Goal: Task Accomplishment & Management: Manage account settings

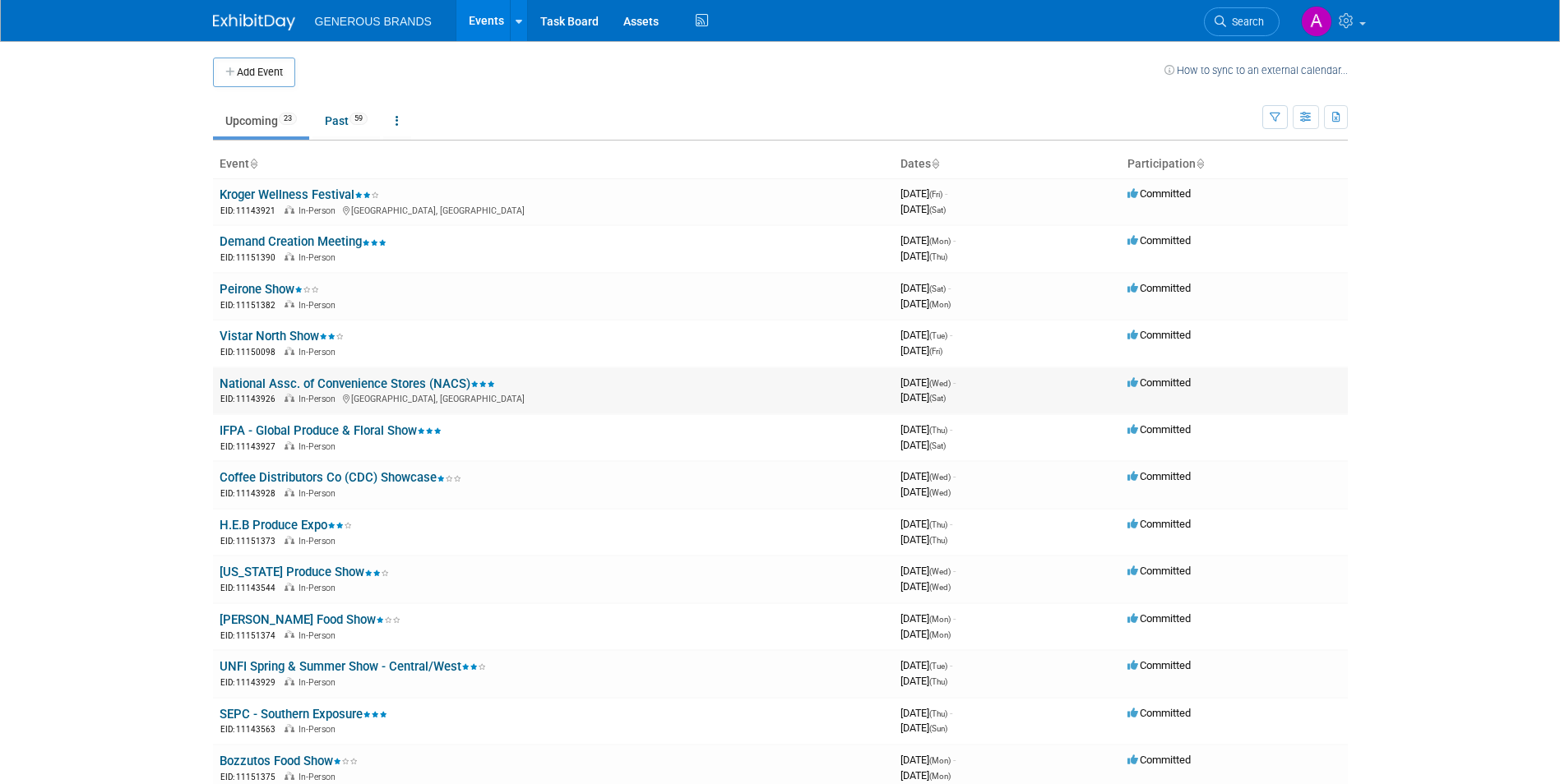
click at [310, 386] on link "National Assc. of Convenience Stores (NACS)" at bounding box center [357, 384] width 276 height 15
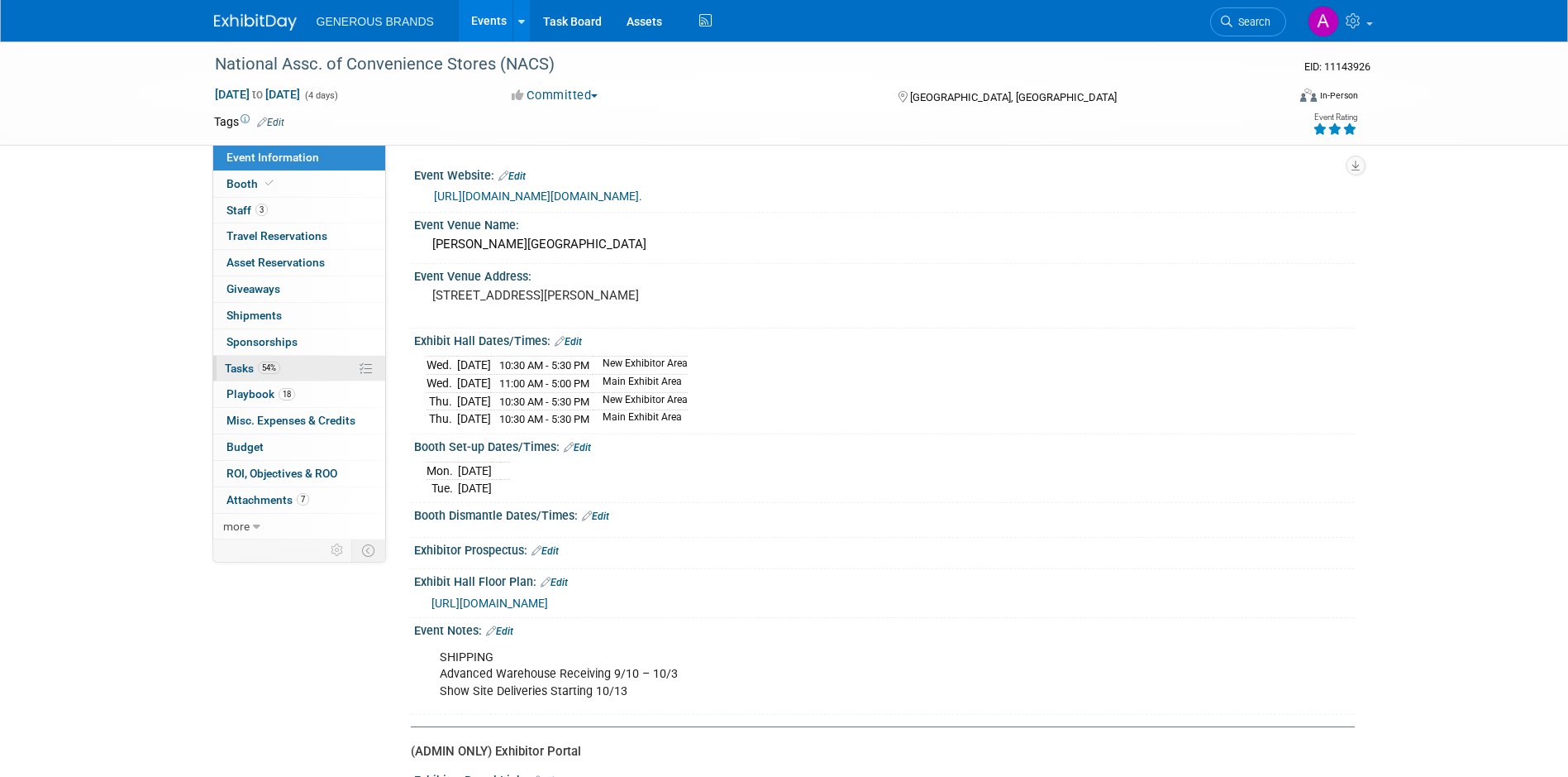
click at [304, 368] on link "54% Tasks 54%" at bounding box center [299, 368] width 172 height 26
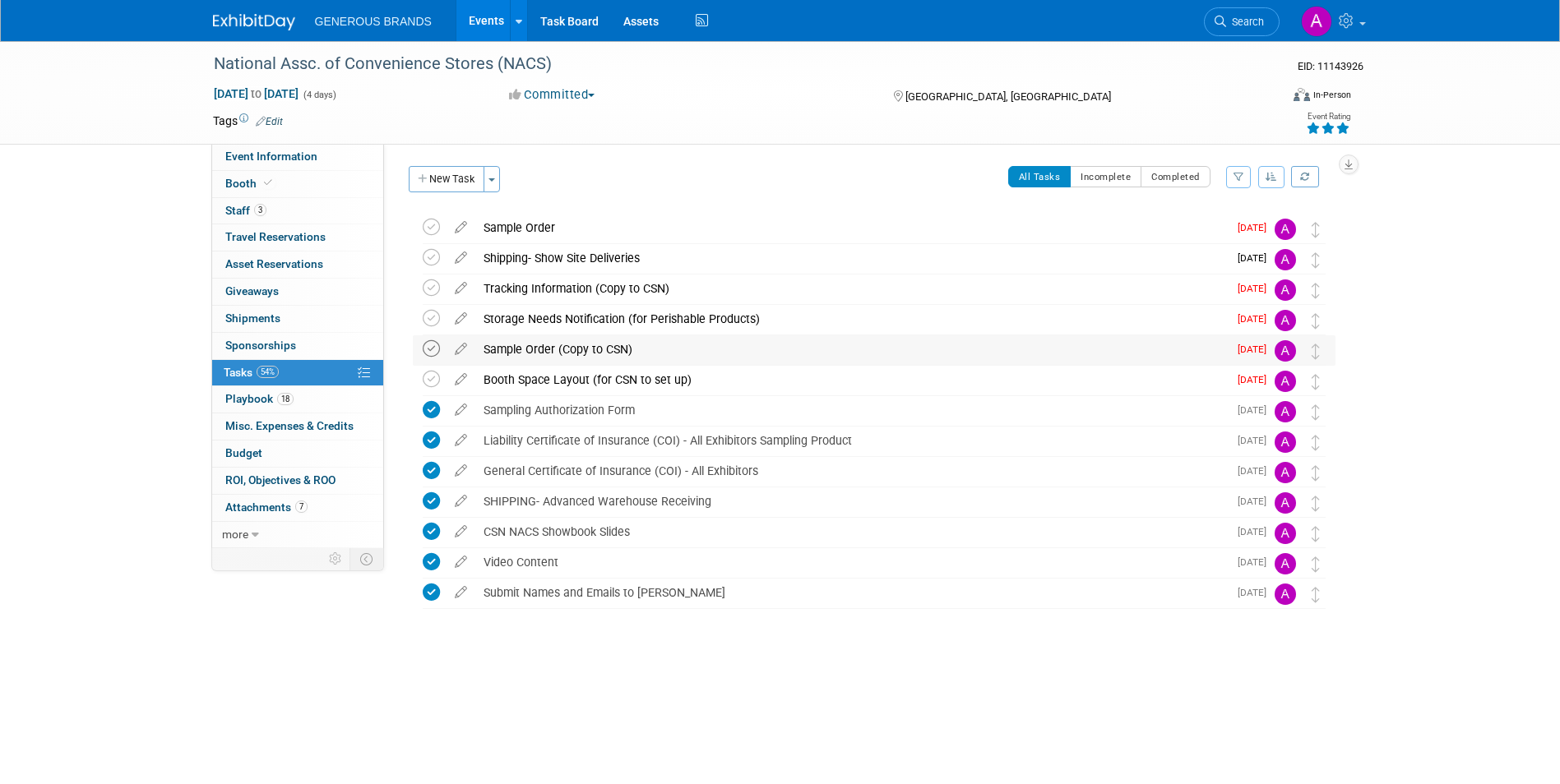
click at [433, 352] on icon at bounding box center [432, 349] width 18 height 18
click at [424, 324] on icon at bounding box center [432, 319] width 18 height 18
click at [455, 291] on icon at bounding box center [460, 285] width 28 height 21
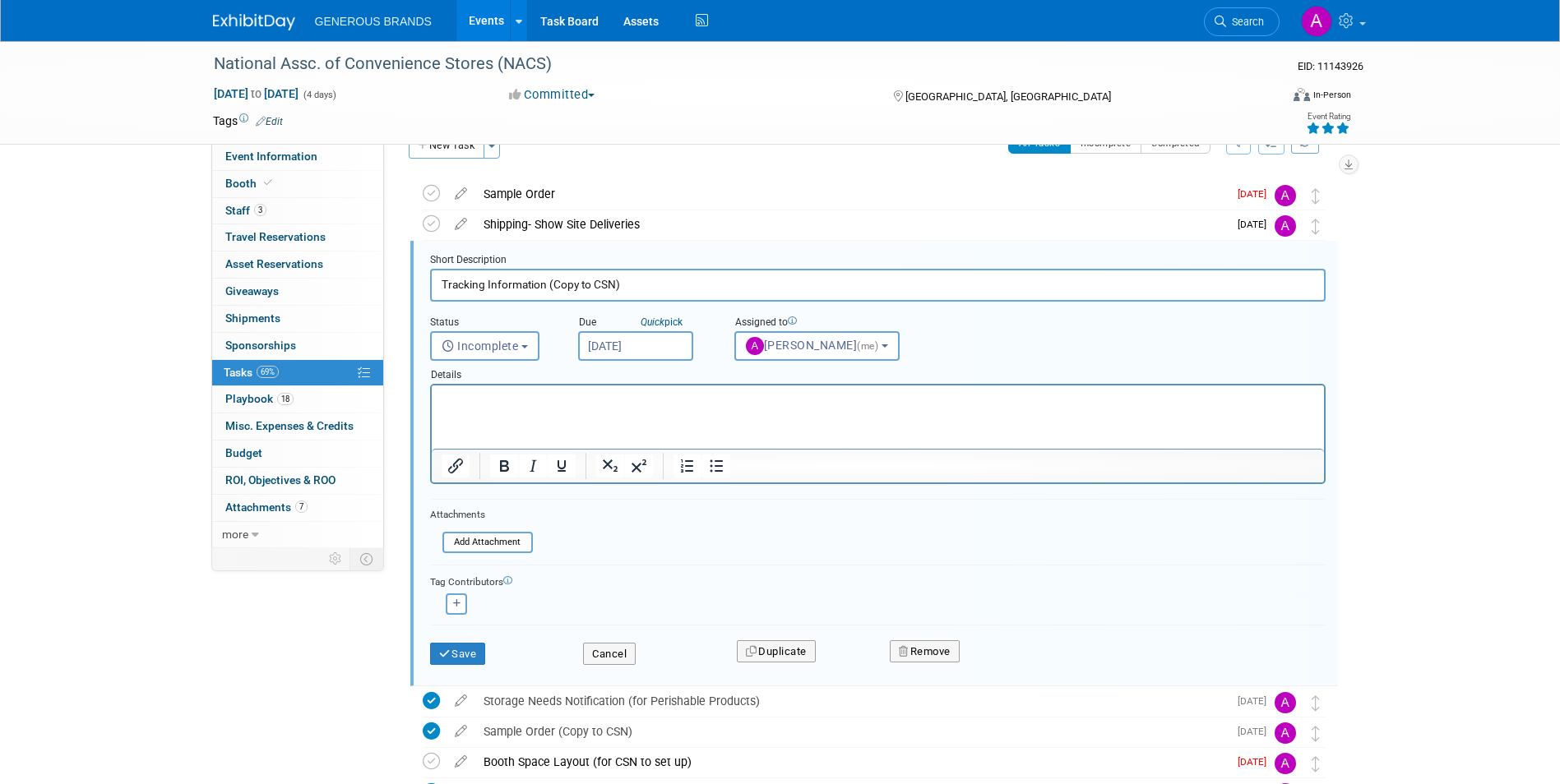
click at [676, 348] on input "Sep 19, 2025" at bounding box center [635, 346] width 115 height 29
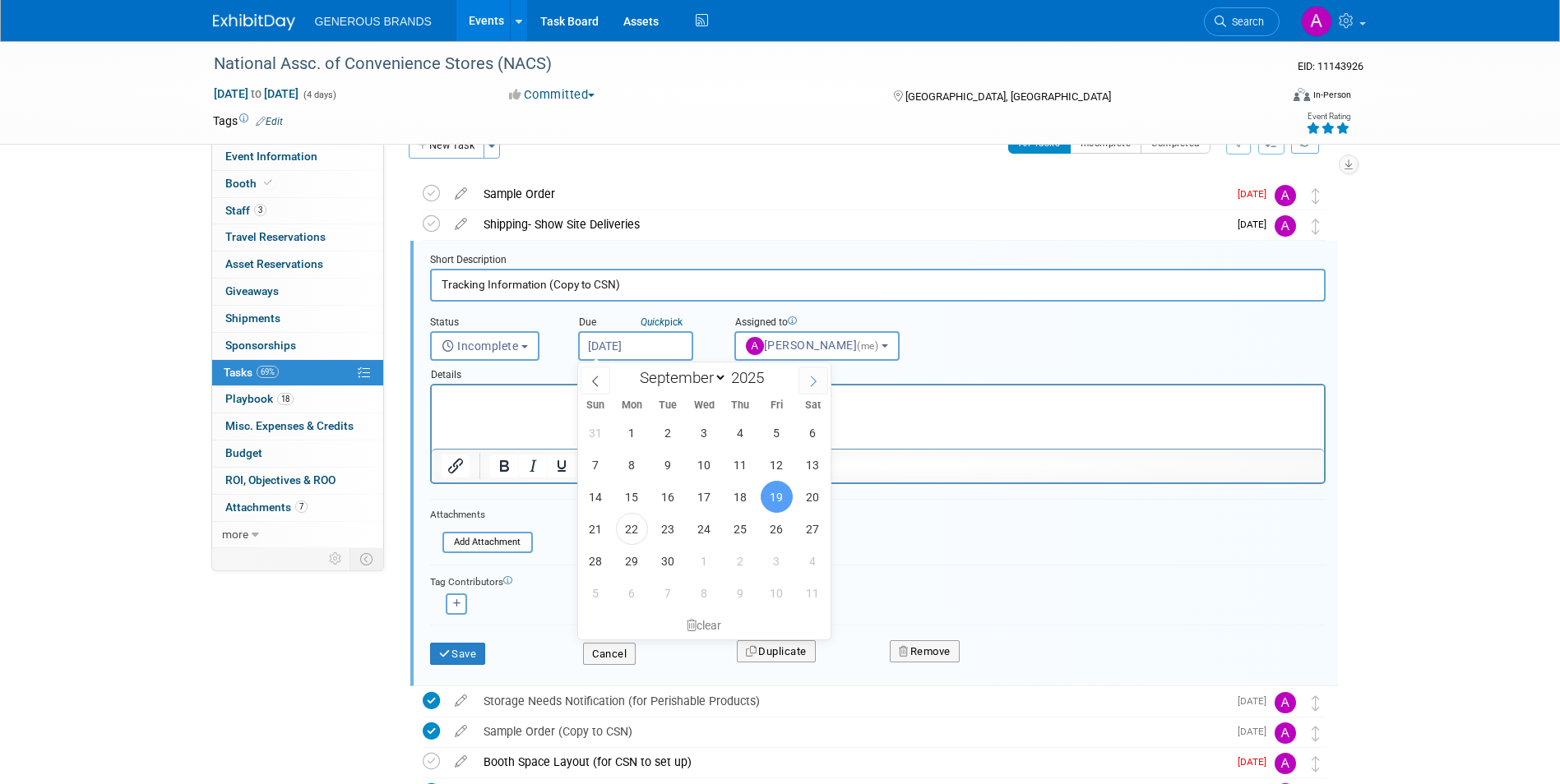
click at [815, 379] on icon at bounding box center [814, 381] width 6 height 11
select select "9"
click at [775, 434] on span "3" at bounding box center [777, 433] width 32 height 32
type input "Oct 3, 2025"
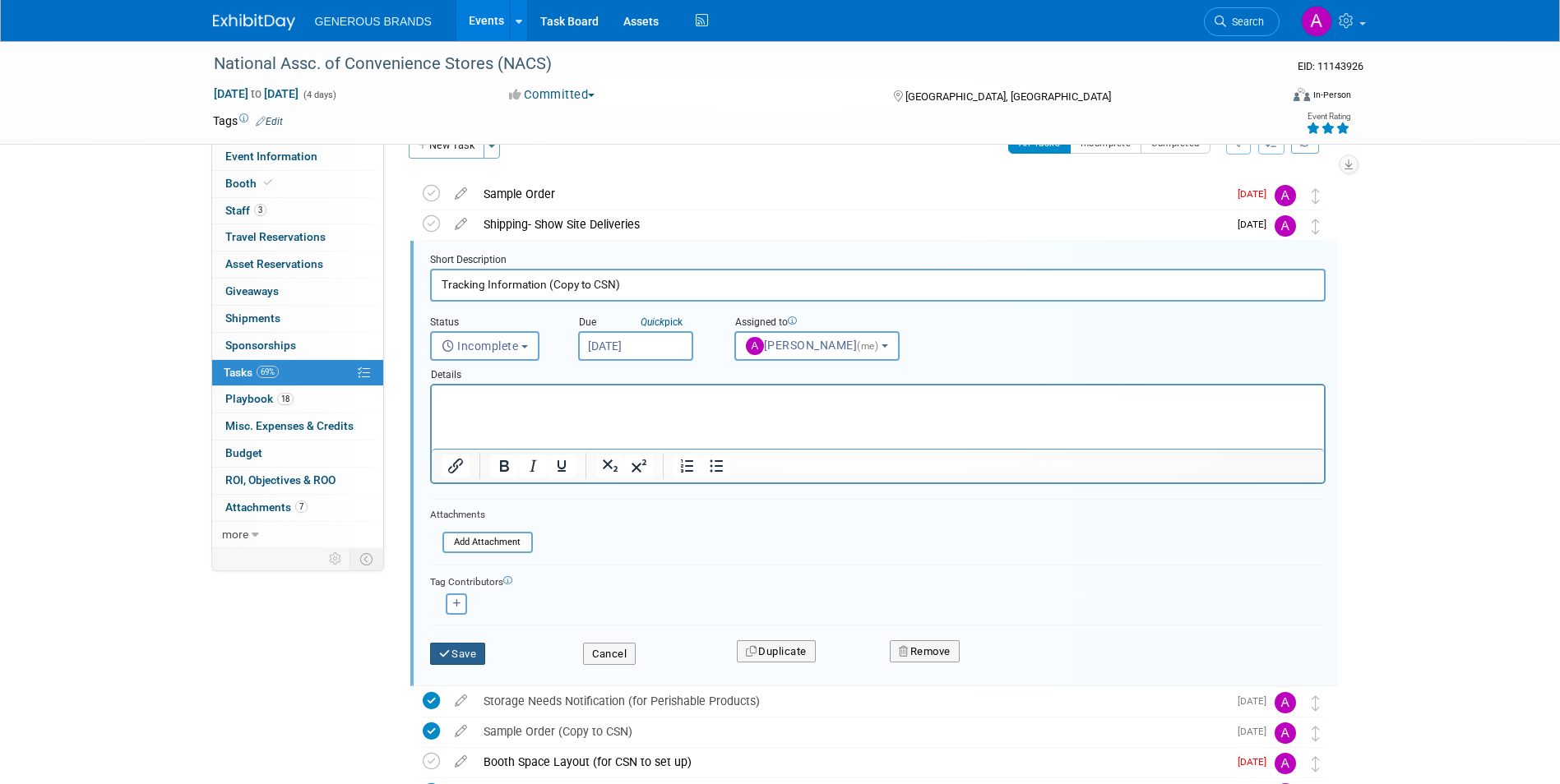
click at [469, 647] on button "Save" at bounding box center [457, 653] width 56 height 23
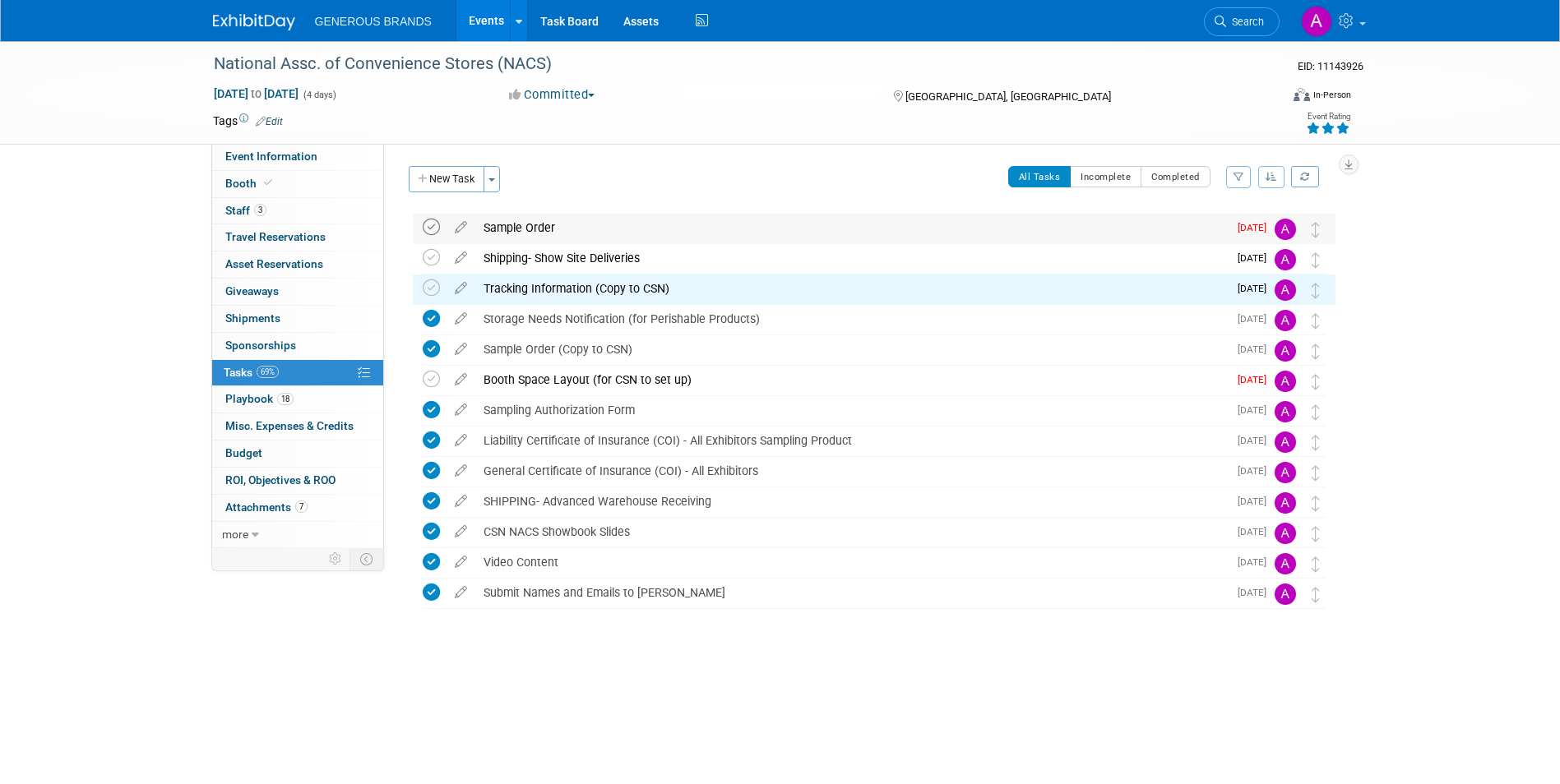
click at [432, 223] on icon at bounding box center [432, 228] width 18 height 18
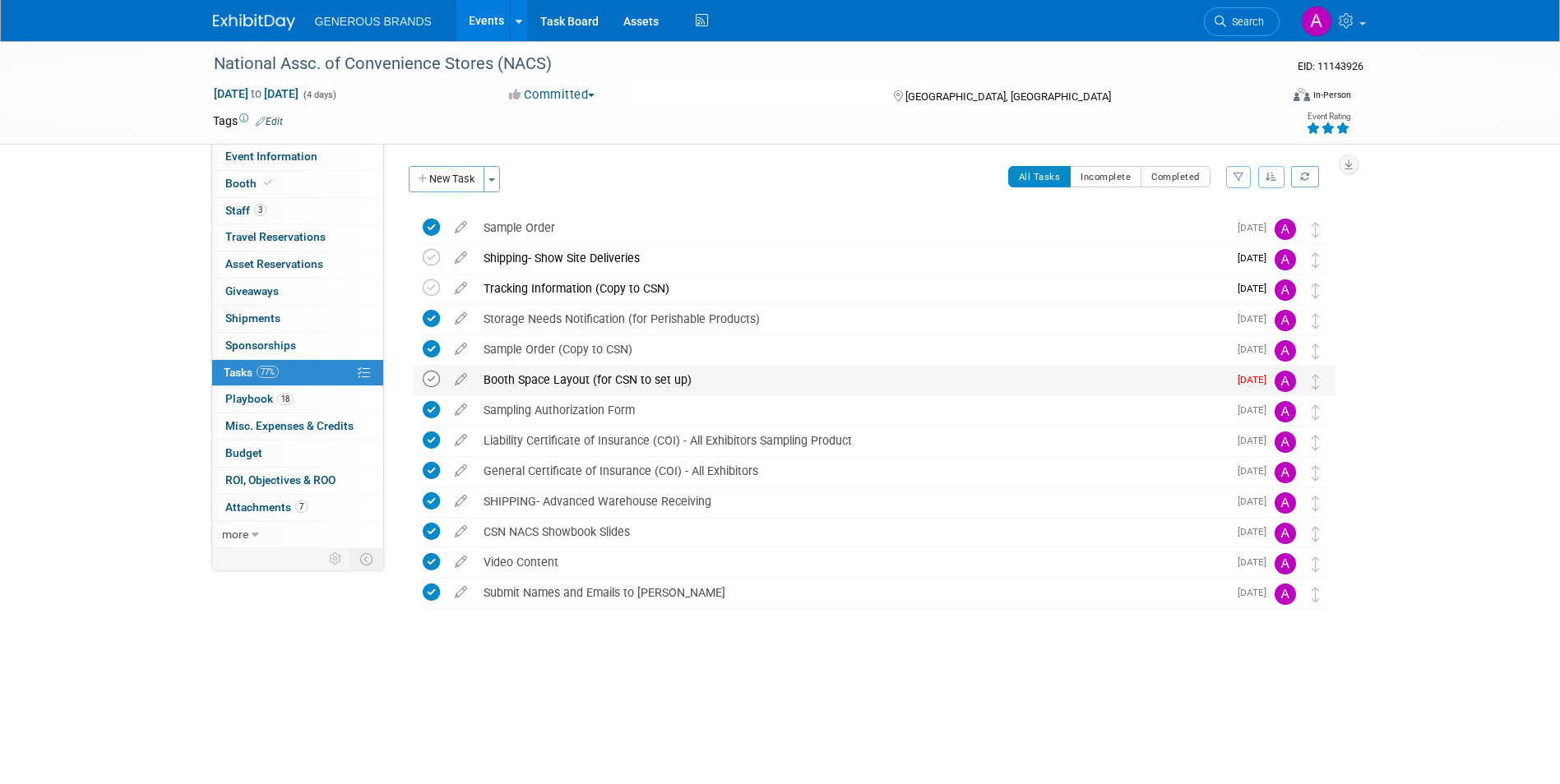
click at [433, 382] on icon at bounding box center [432, 380] width 18 height 18
